Goal: Information Seeking & Learning: Learn about a topic

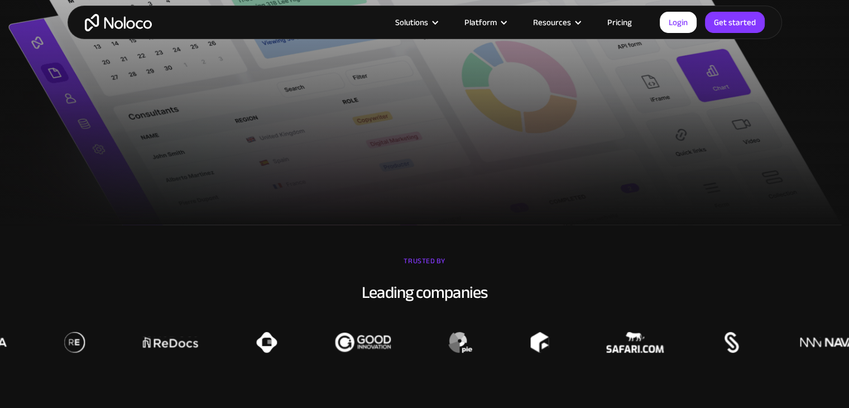
scroll to position [670, 0]
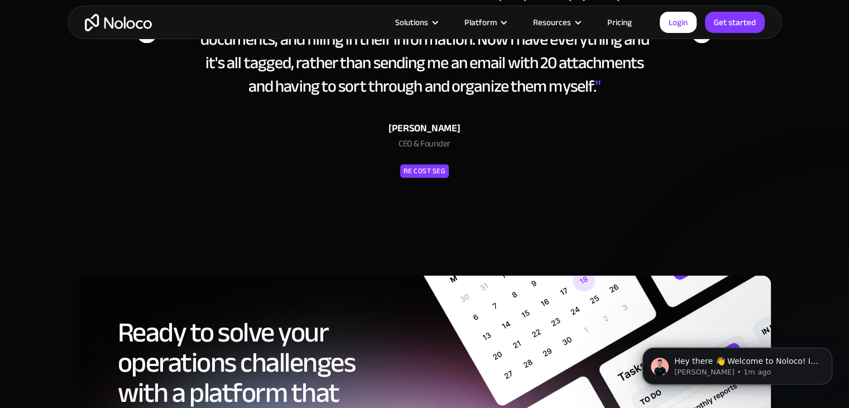
scroll to position [5136, 0]
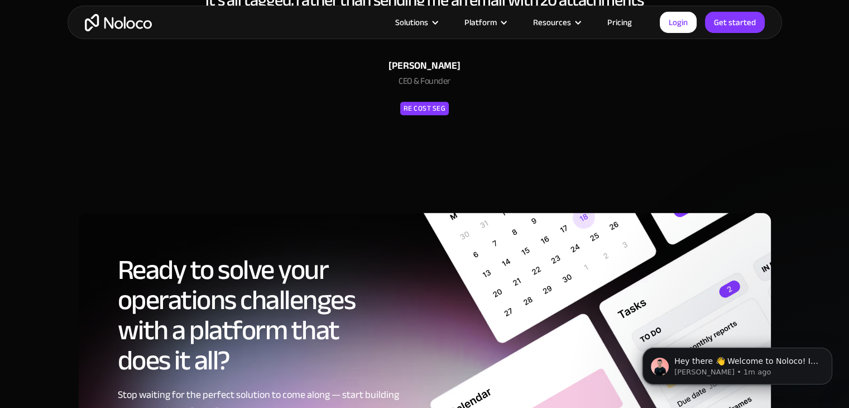
scroll to position [5191, 0]
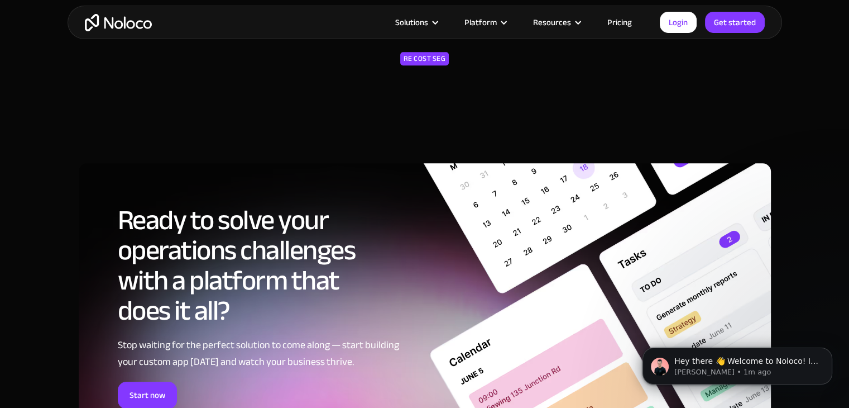
scroll to position [5247, 0]
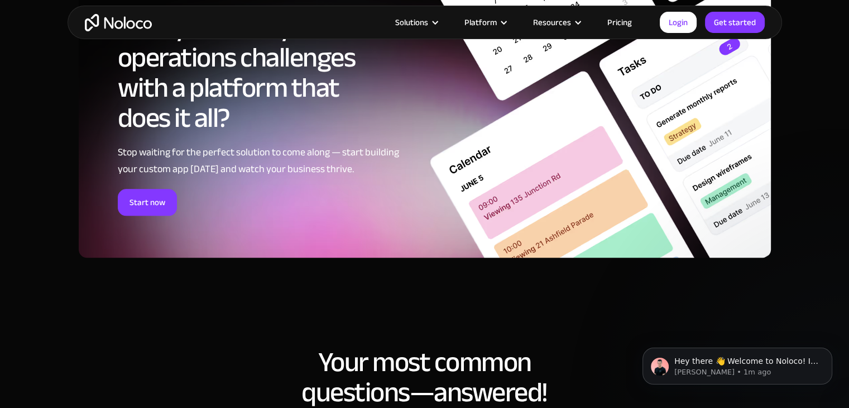
scroll to position [5415, 0]
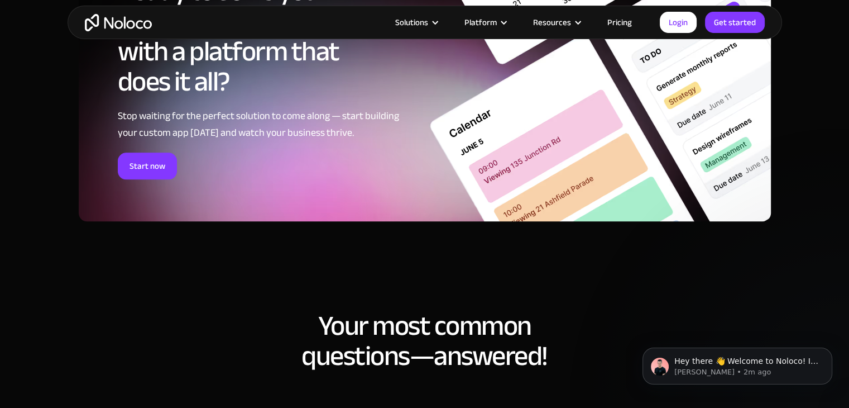
scroll to position [5471, 0]
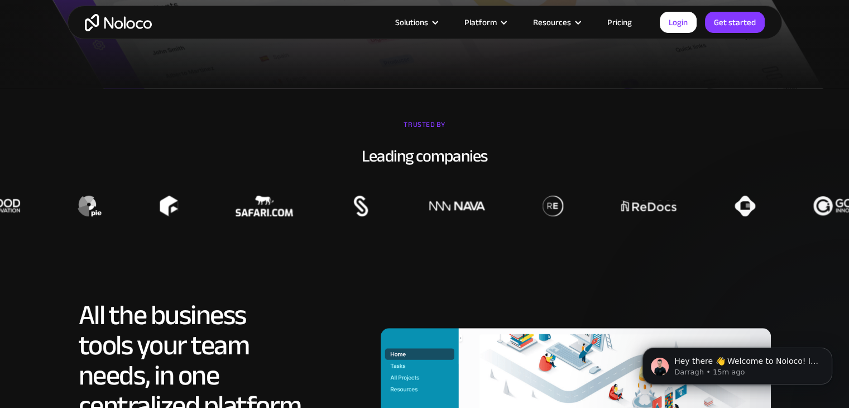
scroll to position [502, 0]
